Goal: Task Accomplishment & Management: Use online tool/utility

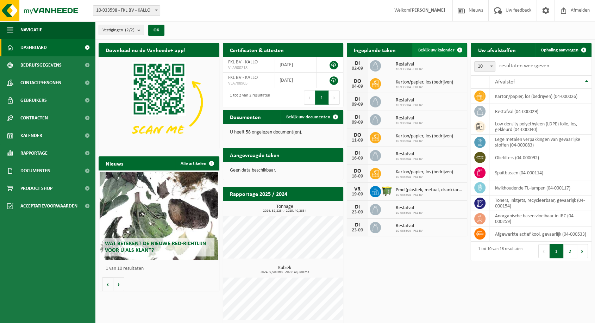
click at [442, 47] on link "Bekijk uw kalender" at bounding box center [439, 50] width 54 height 14
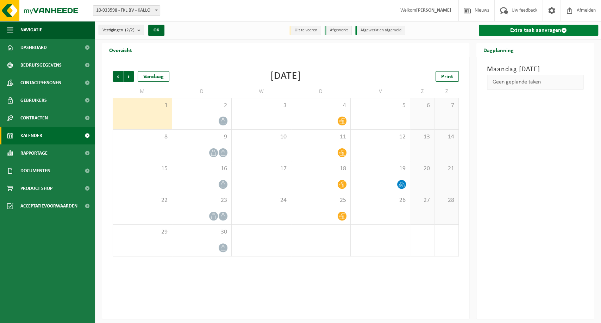
click at [504, 32] on link "Extra taak aanvragen" at bounding box center [538, 30] width 119 height 11
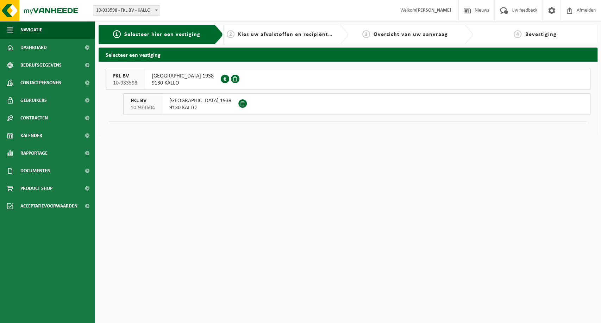
click at [179, 78] on span "MOLENWEG HAVEN 1938" at bounding box center [183, 75] width 62 height 7
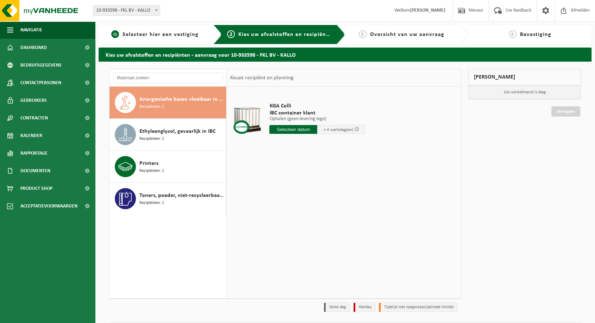
click at [172, 32] on span "Selecteer hier een vestiging" at bounding box center [160, 35] width 76 height 6
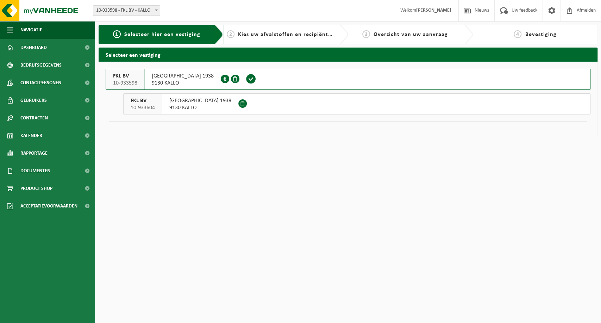
click at [178, 107] on span "9130 KALLO" at bounding box center [200, 107] width 62 height 7
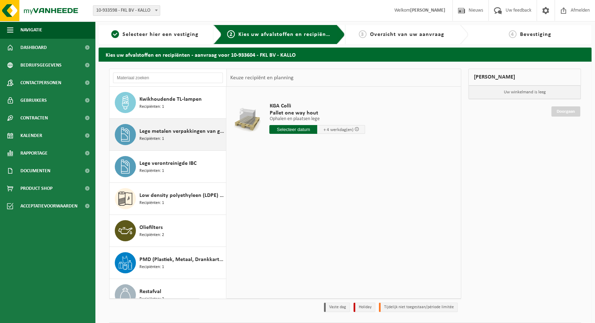
scroll to position [78, 0]
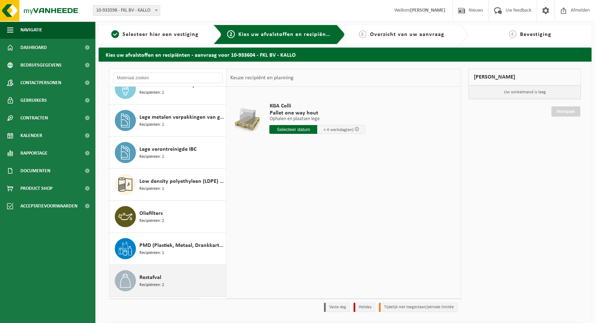
click at [182, 282] on div "Restafval Recipiënten: 2" at bounding box center [181, 280] width 85 height 21
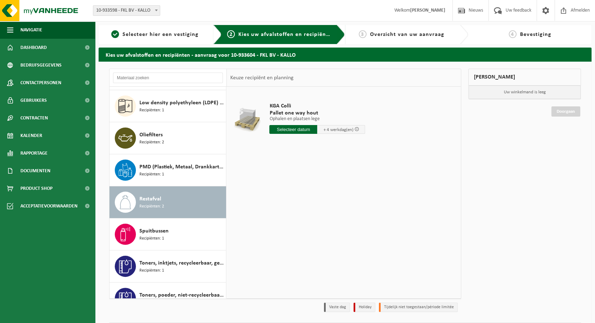
scroll to position [172, 0]
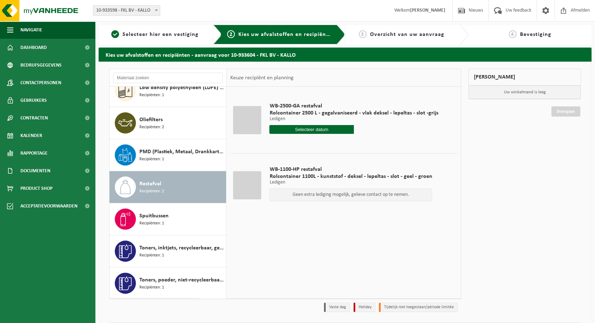
click at [324, 127] on input "text" at bounding box center [311, 129] width 84 height 9
click at [409, 146] on td "WB-2500-GA restafval Rolcontainer 2500 L - gegalvaniseerd - vlak deksel - lepel…" at bounding box center [360, 119] width 193 height 59
click at [304, 128] on input "text" at bounding box center [311, 129] width 84 height 9
click at [288, 195] on div "16" at bounding box center [288, 191] width 12 height 11
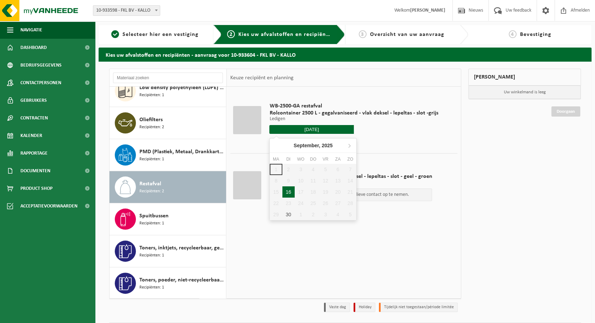
type input "Van [DATE]"
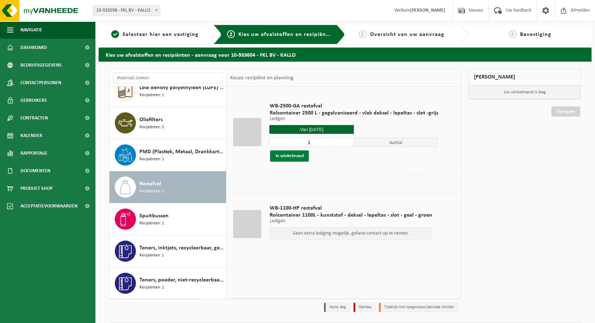
click at [290, 154] on button "In winkelmand" at bounding box center [289, 155] width 39 height 11
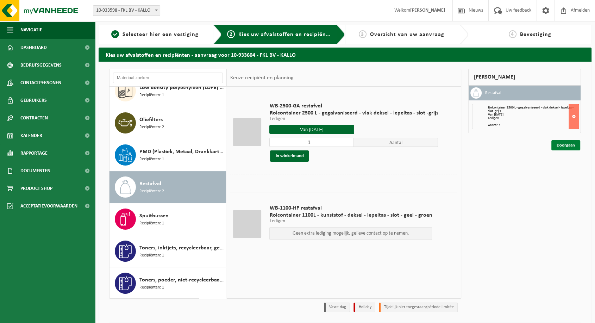
click at [560, 148] on link "Doorgaan" at bounding box center [565, 145] width 29 height 10
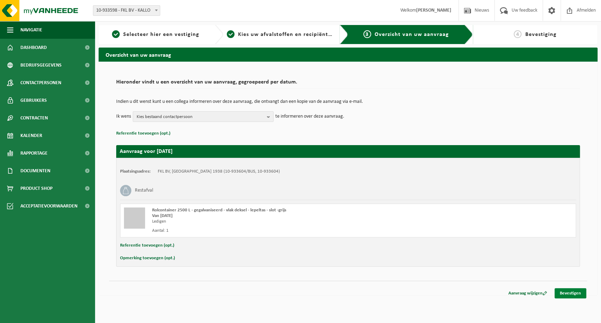
click at [568, 291] on link "Bevestigen" at bounding box center [570, 293] width 32 height 10
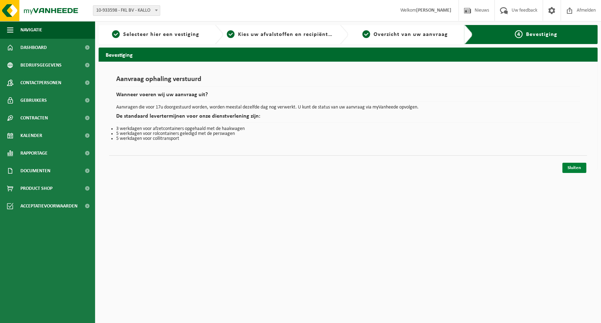
click at [575, 168] on link "Sluiten" at bounding box center [574, 168] width 24 height 10
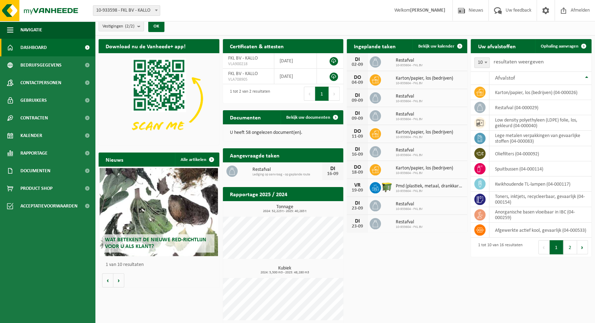
scroll to position [8, 0]
